Goal: Task Accomplishment & Management: Use online tool/utility

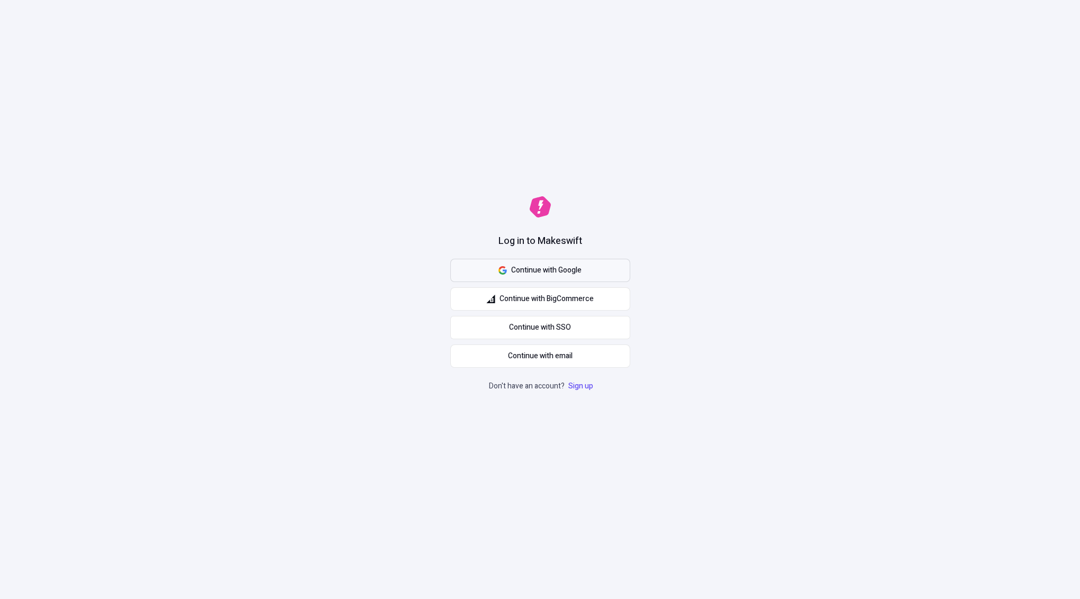
click at [569, 269] on span "Continue with Google" at bounding box center [546, 271] width 70 height 12
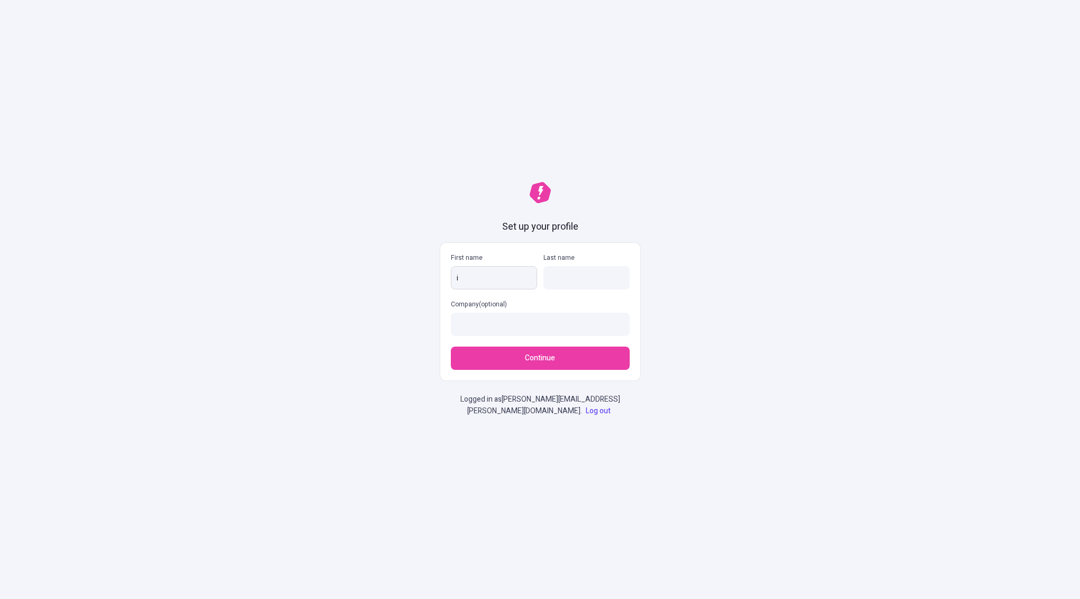
type input "i"
type input "[PERSON_NAME]"
click at [510, 370] on button "Continue" at bounding box center [540, 358] width 179 height 23
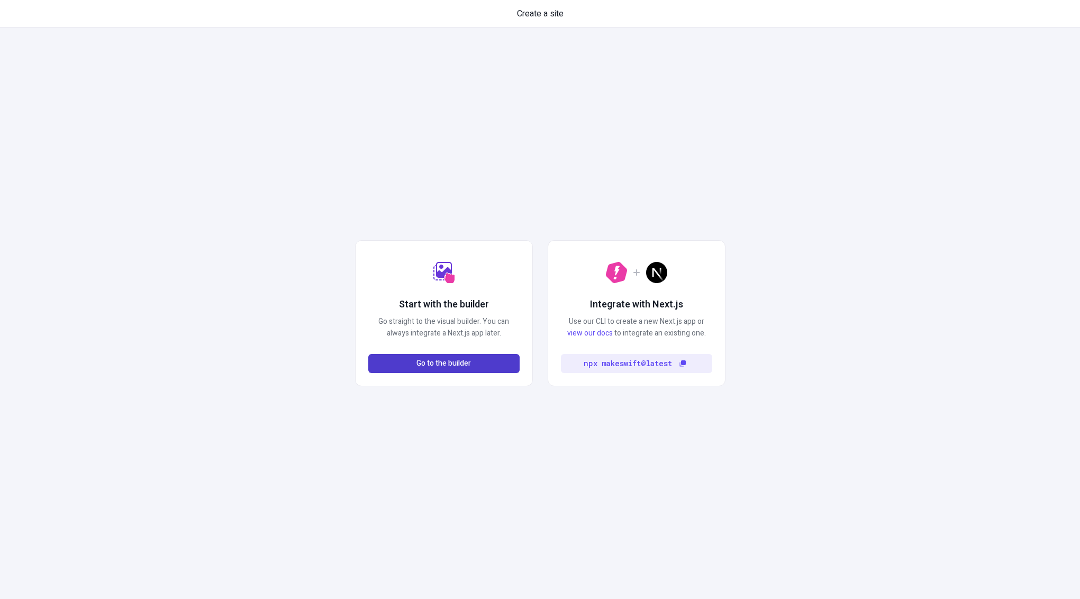
click at [473, 362] on button "Go to the builder" at bounding box center [443, 363] width 151 height 19
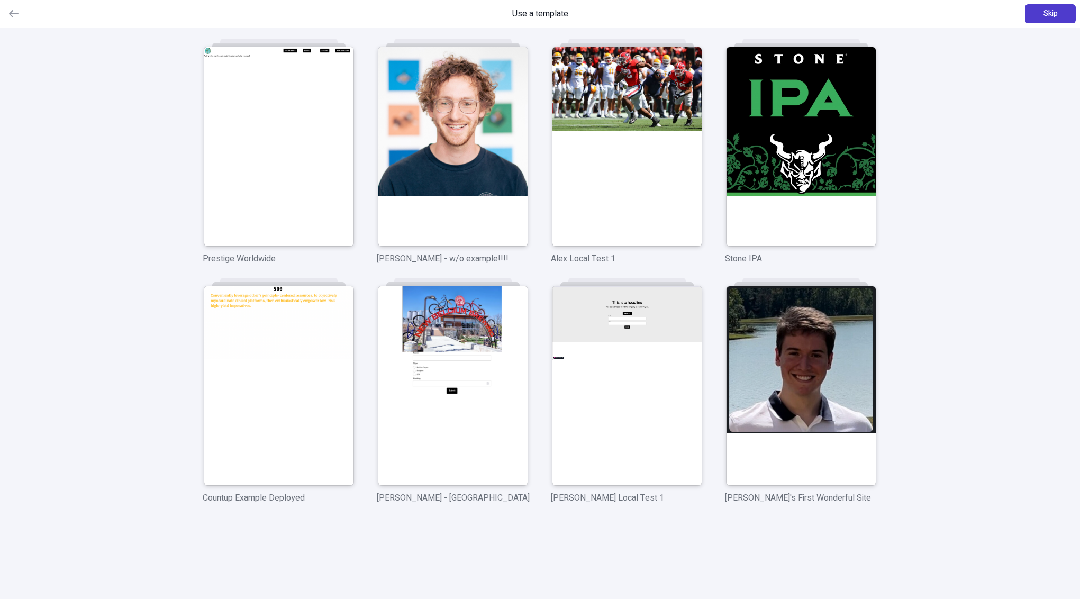
click at [1058, 7] on button "Skip" at bounding box center [1050, 13] width 51 height 19
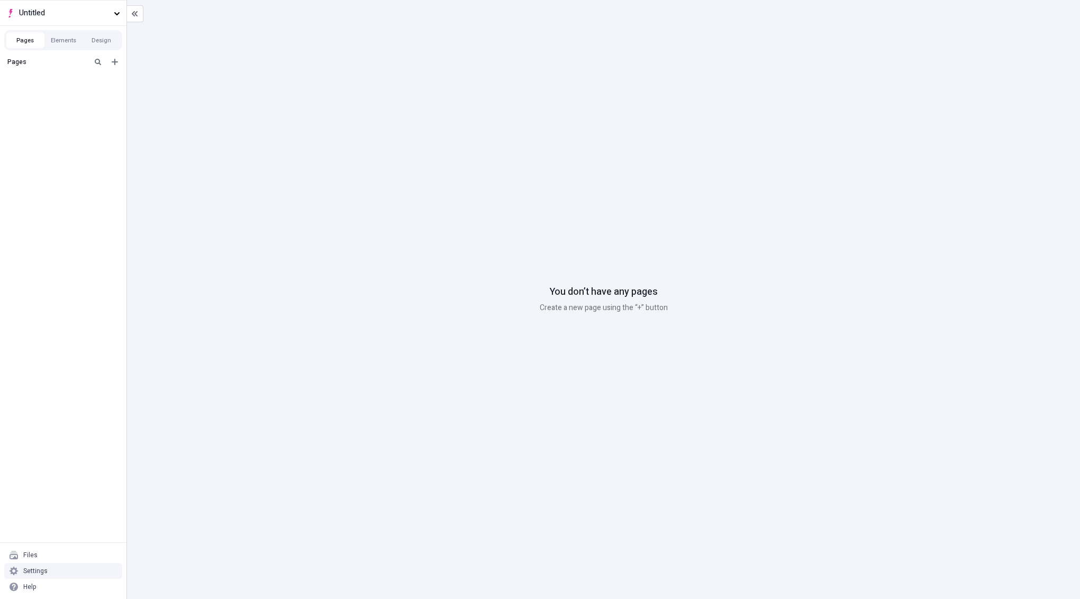
click at [43, 574] on div "Settings" at bounding box center [35, 571] width 24 height 8
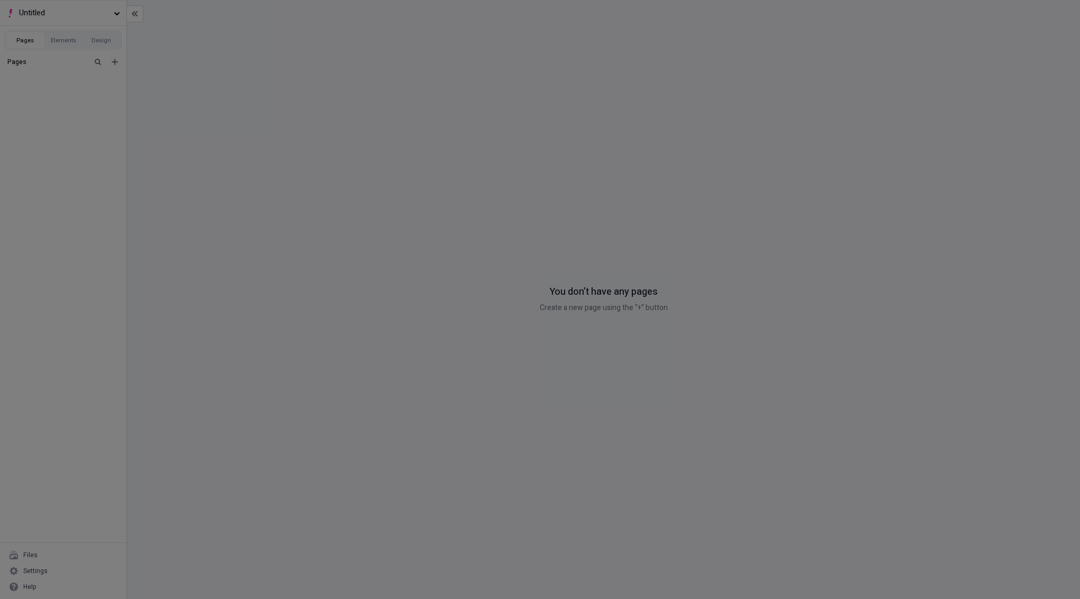
click at [40, 553] on div "Site settings Site Host Domains Locales Redirects Workspace settings Workspace …" at bounding box center [540, 299] width 1080 height 599
